Goal: Task Accomplishment & Management: Complete application form

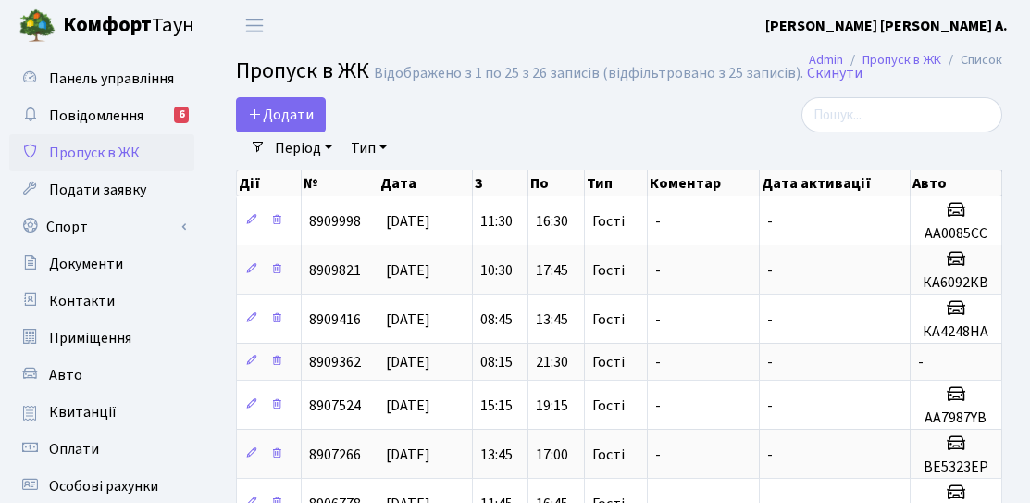
select select "25"
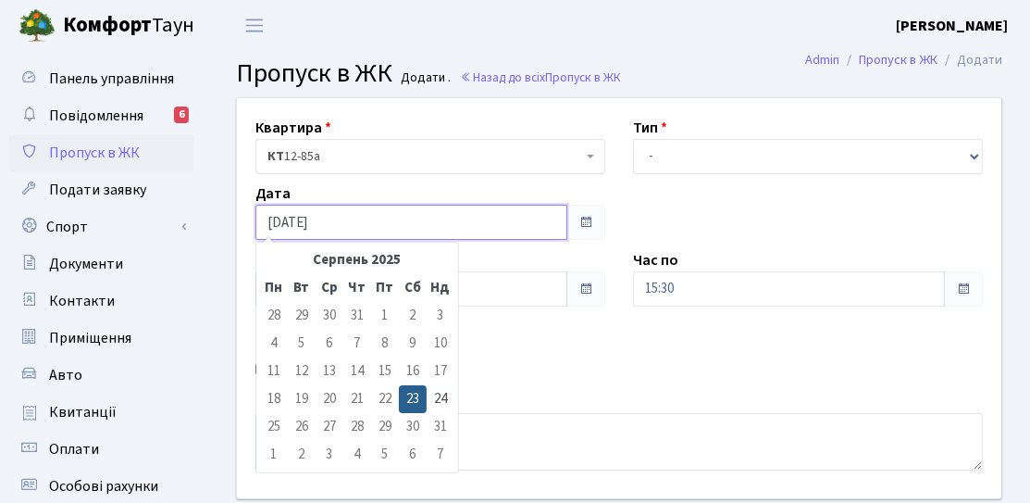
click at [356, 225] on input "[DATE]" at bounding box center [412, 222] width 312 height 35
click at [431, 394] on td "24" at bounding box center [441, 399] width 28 height 28
type input "[DATE]"
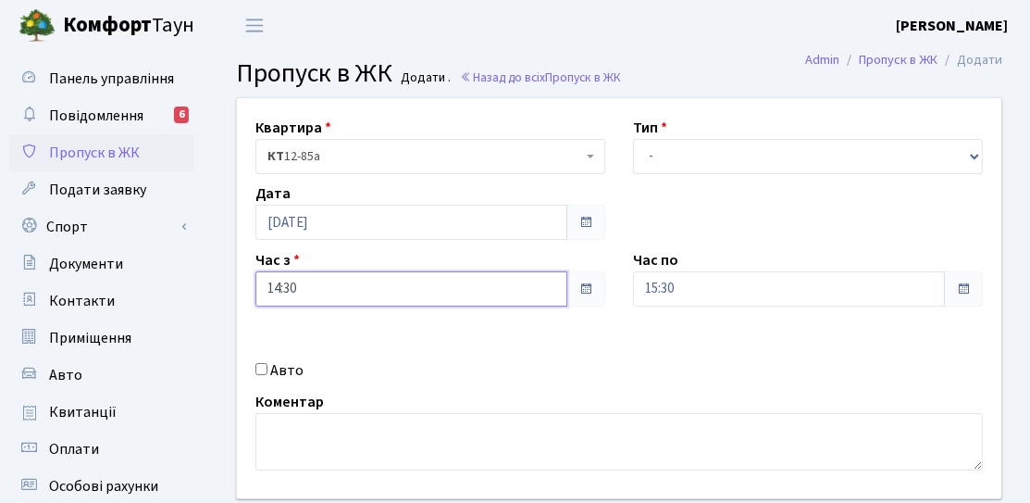
click at [386, 278] on input "14:30" at bounding box center [412, 288] width 312 height 35
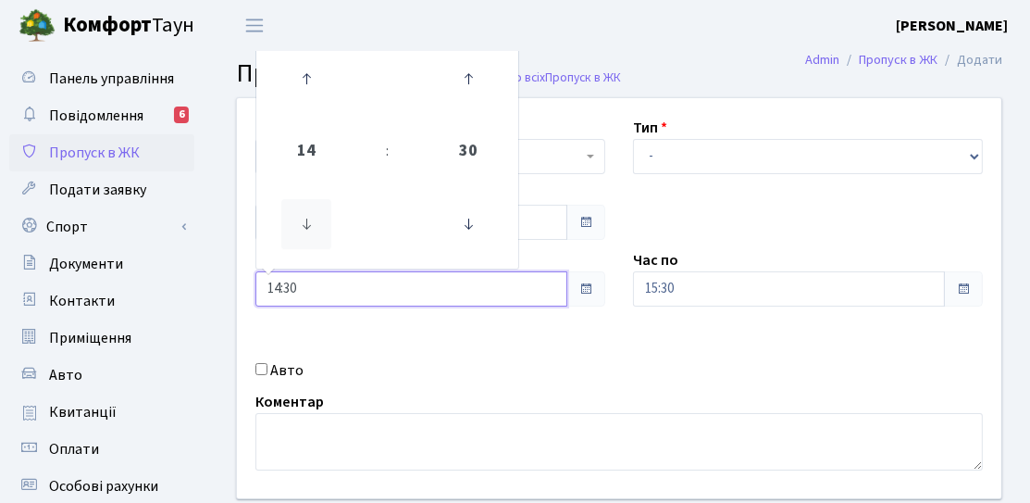
click at [324, 230] on icon at bounding box center [306, 224] width 50 height 50
click at [318, 230] on icon at bounding box center [306, 224] width 50 height 50
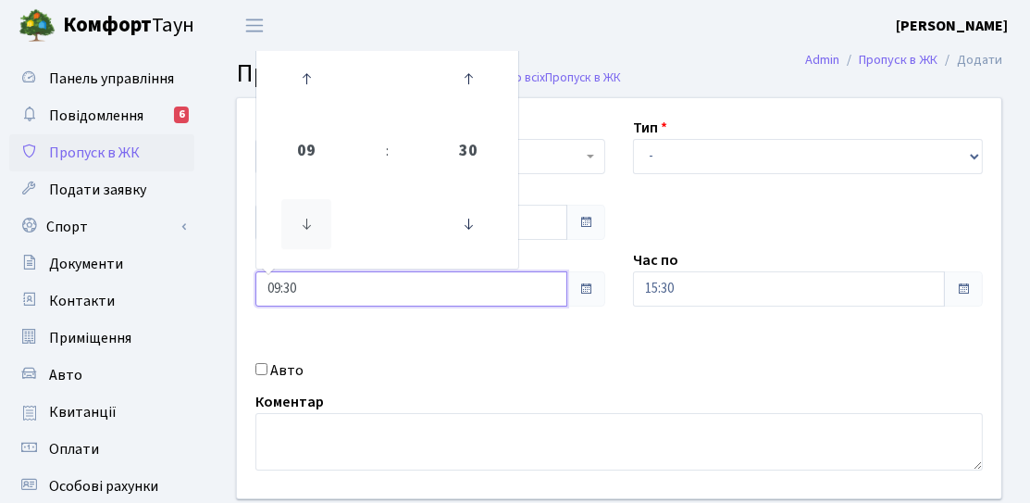
click at [318, 230] on icon at bounding box center [306, 224] width 50 height 50
click at [305, 214] on icon at bounding box center [306, 224] width 50 height 50
click at [478, 231] on icon at bounding box center [468, 224] width 50 height 50
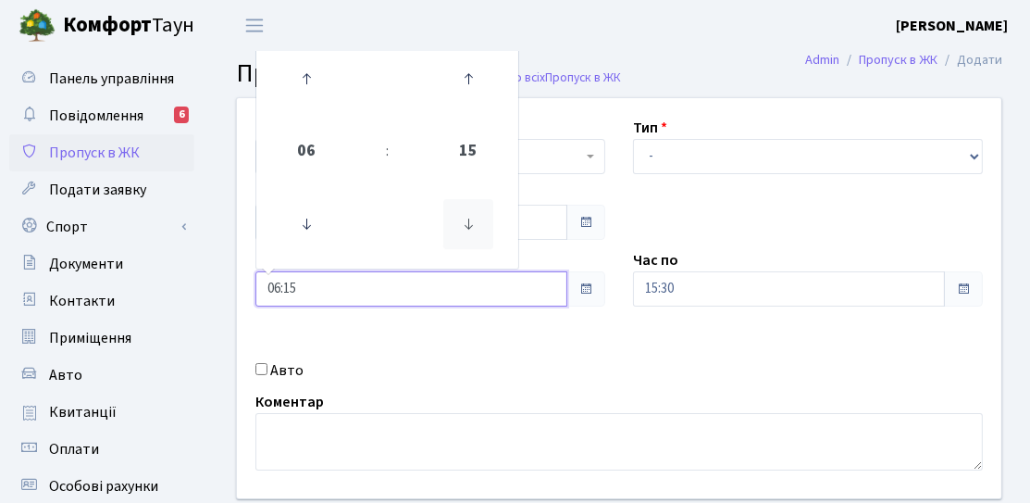
type input "06:00"
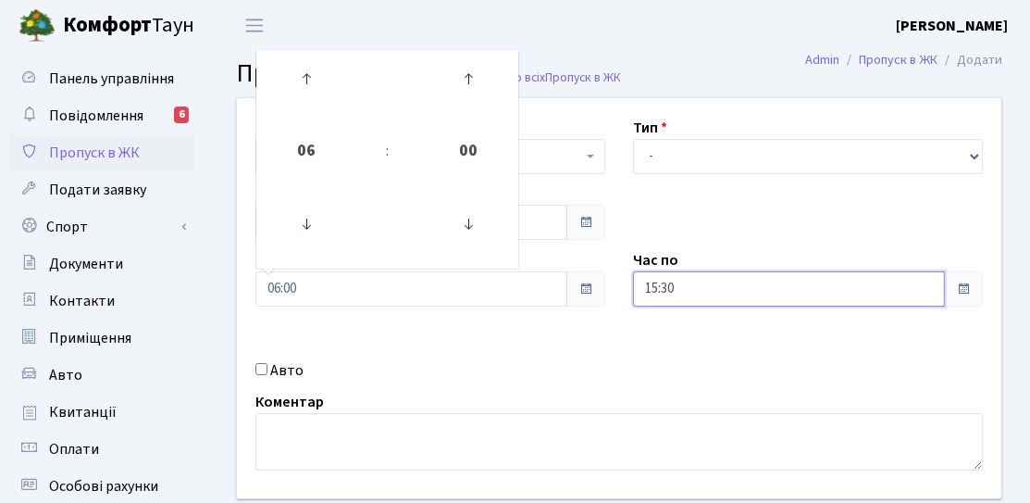
click at [673, 290] on input "15:30" at bounding box center [789, 288] width 312 height 35
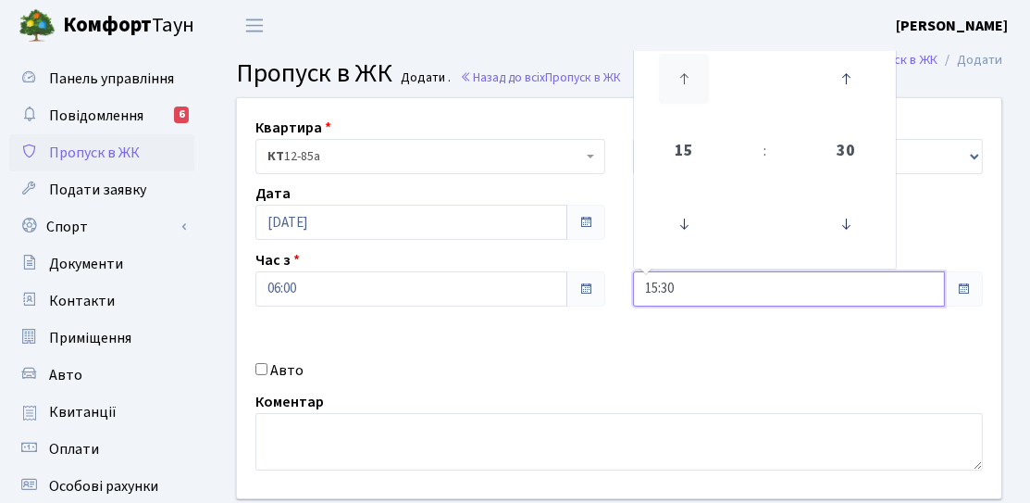
click at [675, 83] on icon at bounding box center [684, 79] width 50 height 50
click at [676, 84] on icon at bounding box center [684, 79] width 50 height 50
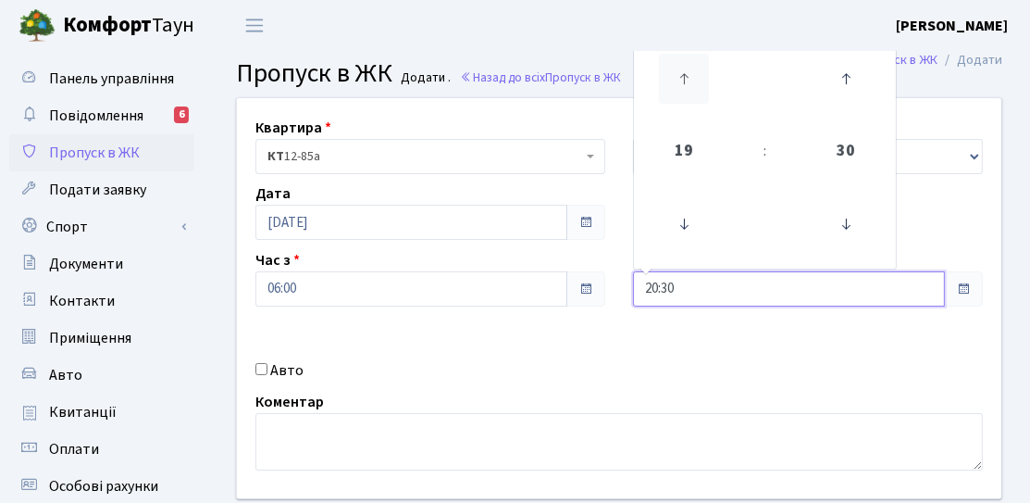
click at [676, 84] on icon at bounding box center [684, 79] width 50 height 50
click at [855, 217] on icon at bounding box center [846, 224] width 50 height 50
click at [859, 229] on icon at bounding box center [846, 224] width 50 height 50
type input "21:00"
click at [890, 226] on td at bounding box center [846, 224] width 94 height 81
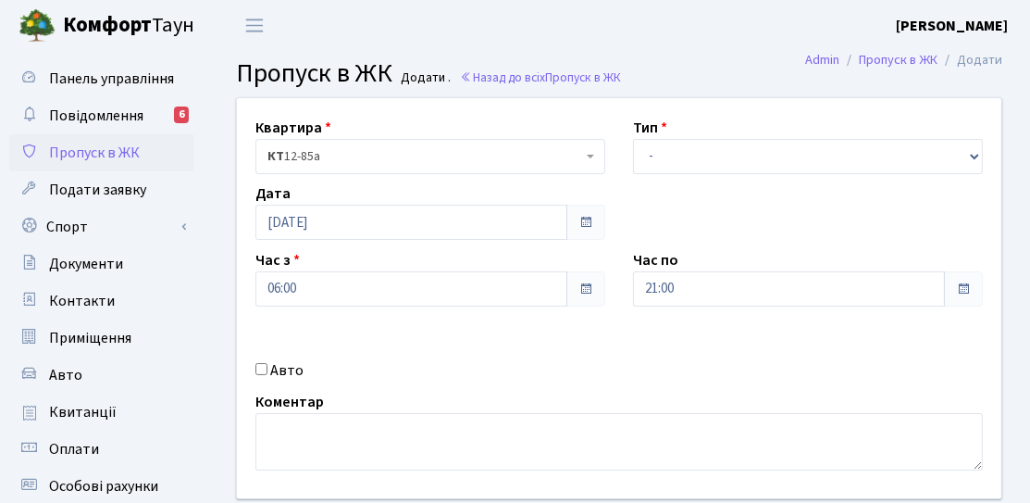
click at [934, 184] on div "Квартира <b>КТ</b>&nbsp;&nbsp;&nbsp;&nbsp;12-85а КТ 12-85а Тип - Доставка Таксі…" at bounding box center [619, 298] width 793 height 400
click at [924, 160] on select "- Доставка Таксі Гості Сервіс" at bounding box center [808, 156] width 350 height 35
select select "3"
click at [633, 139] on select "- Доставка Таксі Гості Сервіс" at bounding box center [808, 156] width 350 height 35
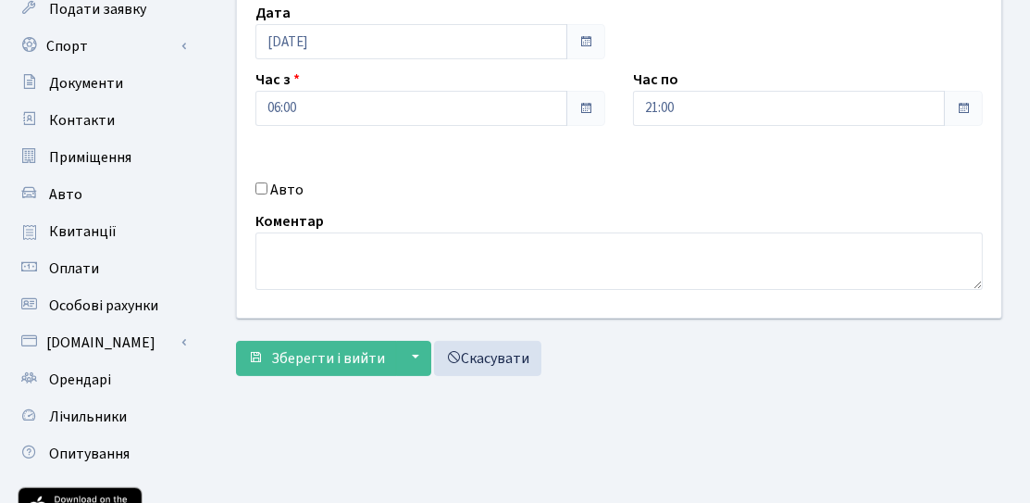
scroll to position [185, 0]
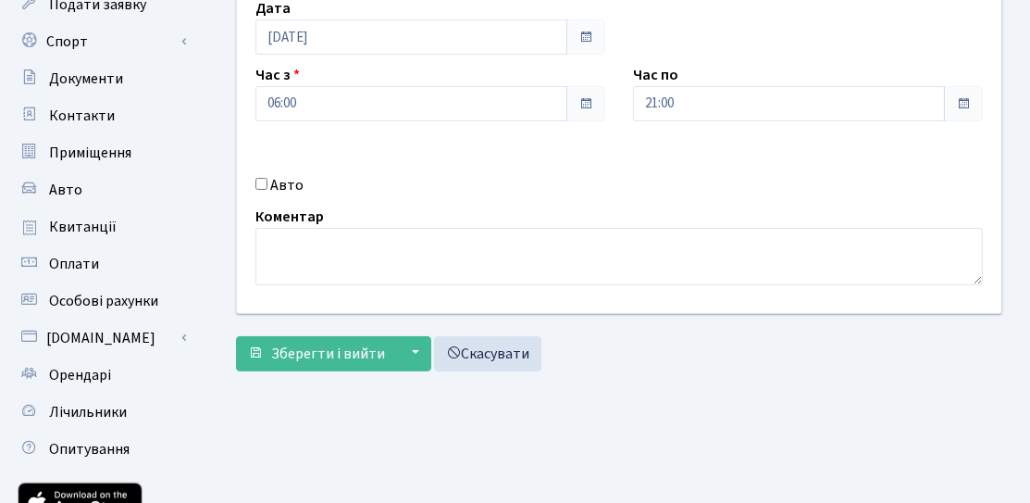
click at [337, 369] on div "Квартира <b>КТ</b>&nbsp;&nbsp;&nbsp;&nbsp;12-85а КТ 12-85а Тип - Доставка Таксі…" at bounding box center [619, 146] width 794 height 468
click at [340, 358] on span "Зберегти і вийти" at bounding box center [328, 353] width 114 height 20
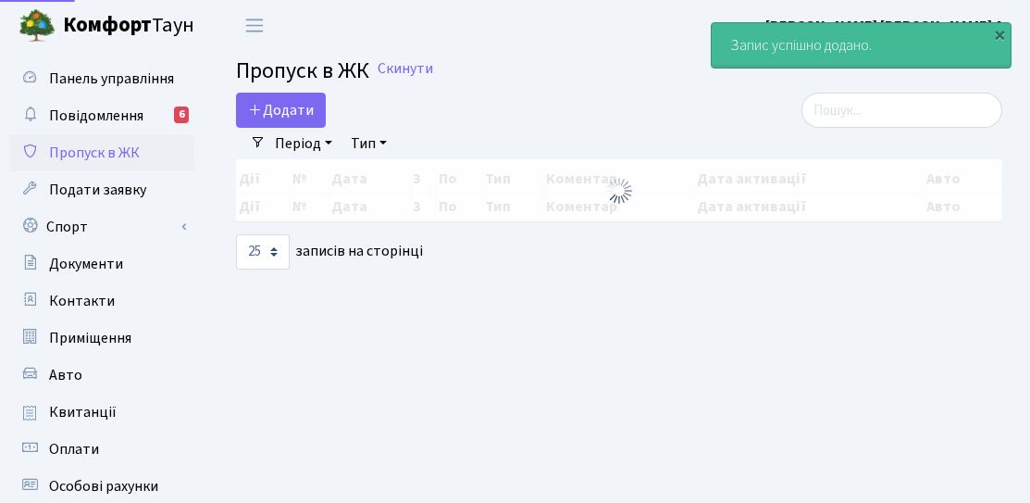
select select "25"
